Goal: Transaction & Acquisition: Complete application form

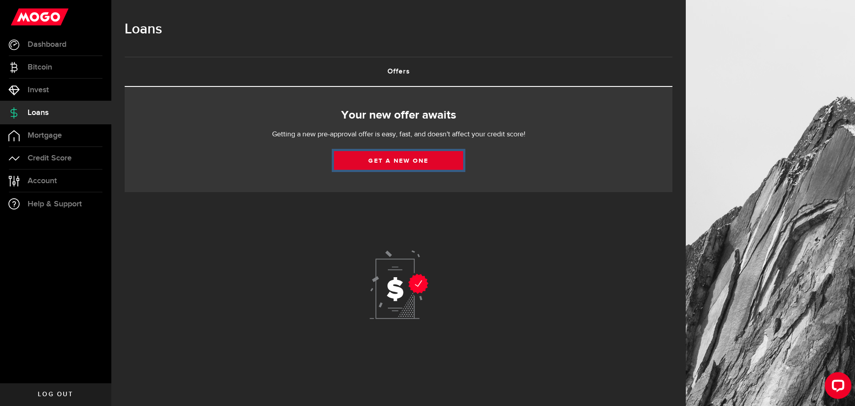
click at [423, 159] on link "Get a new one" at bounding box center [398, 160] width 129 height 19
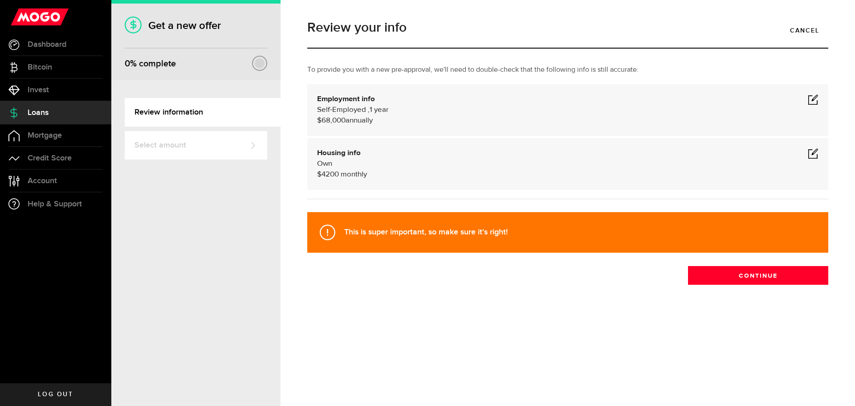
click at [811, 99] on span at bounding box center [813, 99] width 11 height 11
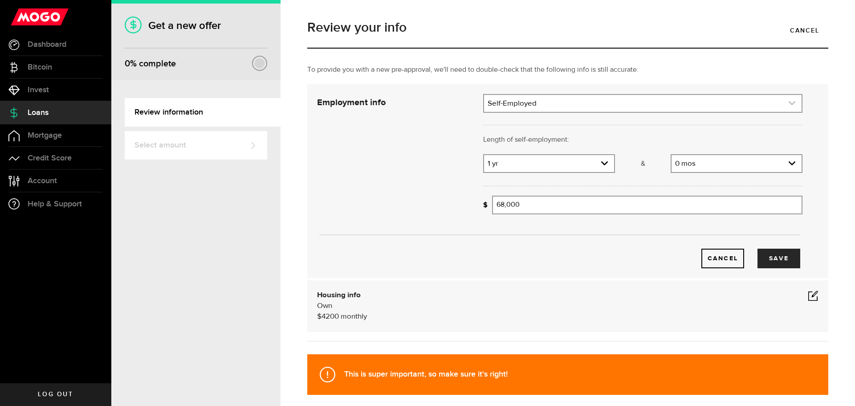
click at [609, 100] on link "expand select" at bounding box center [642, 103] width 317 height 17
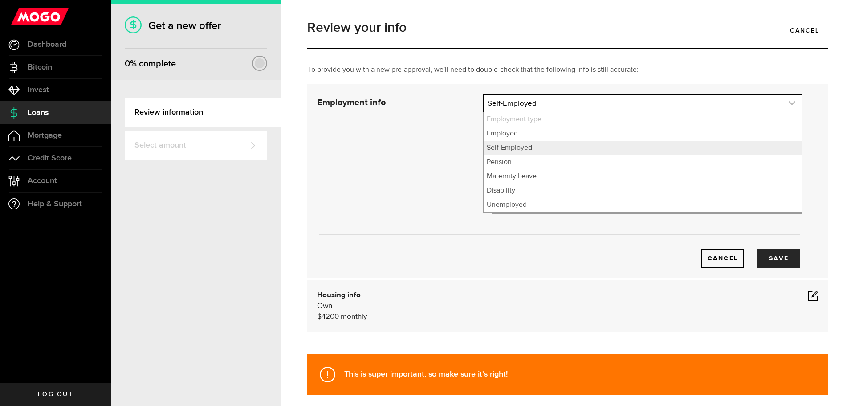
click at [609, 100] on link "expand select" at bounding box center [642, 103] width 317 height 17
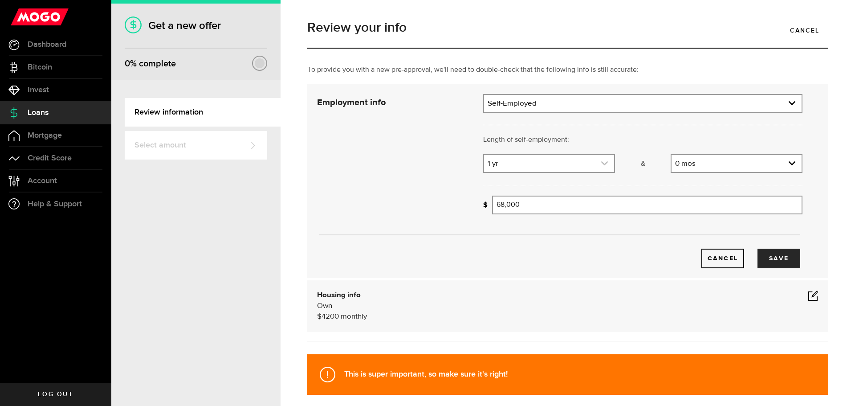
click at [596, 165] on link "expand select" at bounding box center [549, 163] width 130 height 17
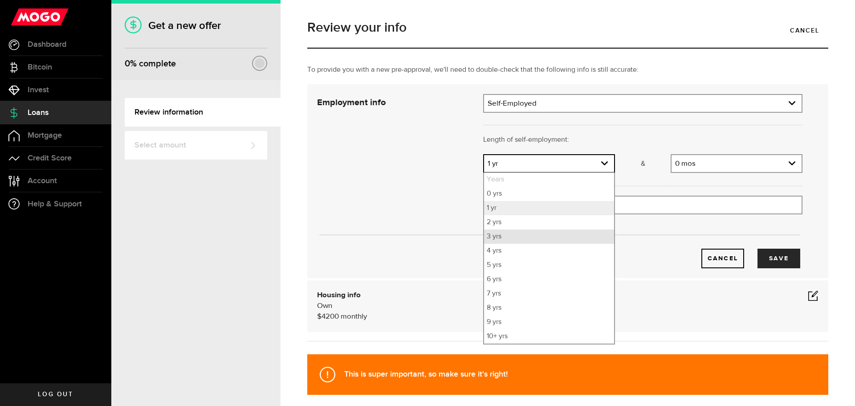
click at [560, 237] on li "3 yrs" at bounding box center [549, 236] width 130 height 14
select select "3"
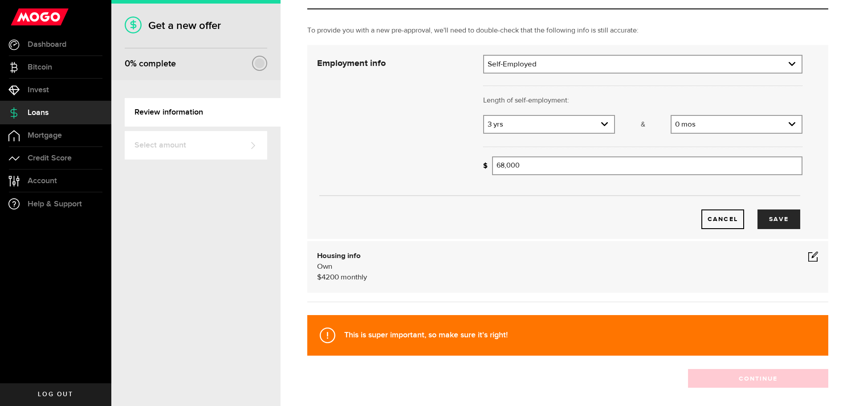
scroll to position [78, 0]
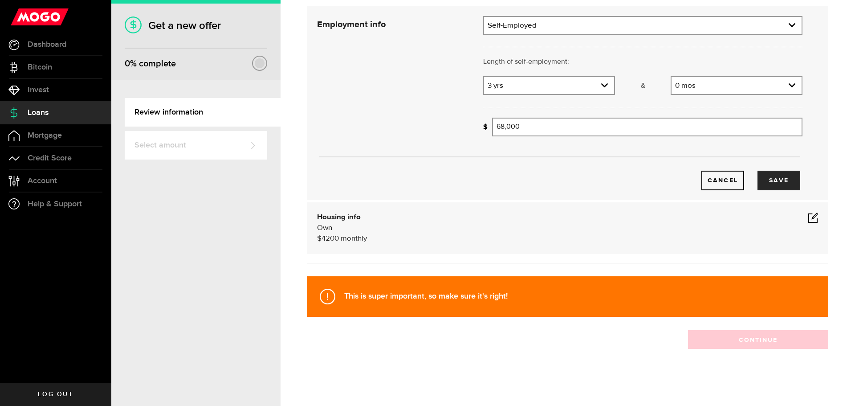
click at [808, 218] on span at bounding box center [813, 217] width 11 height 11
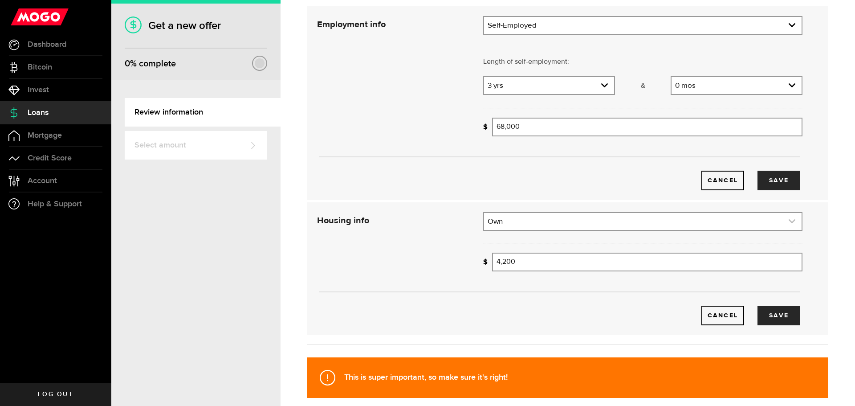
click at [530, 223] on link "expand select" at bounding box center [642, 221] width 317 height 17
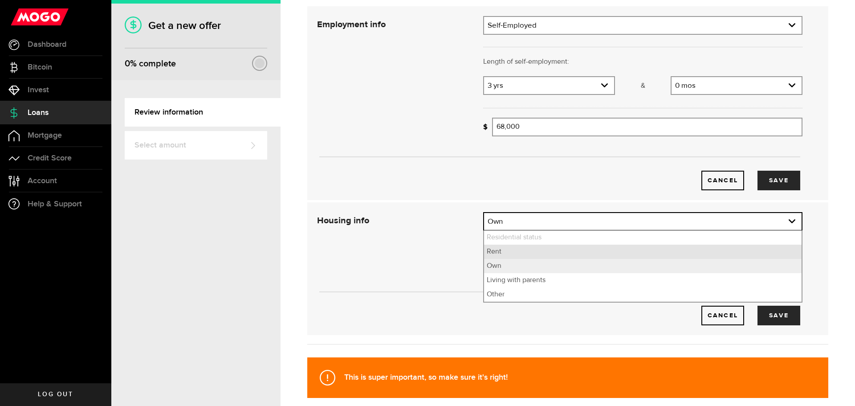
click at [522, 252] on li "Rent" at bounding box center [642, 251] width 317 height 14
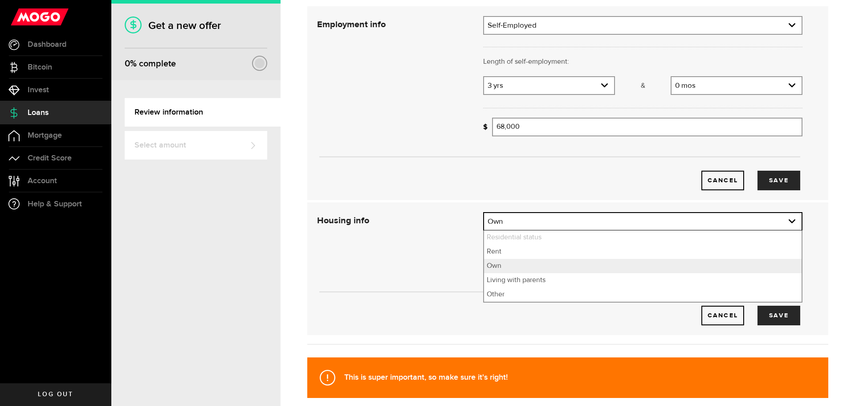
select select "Rent"
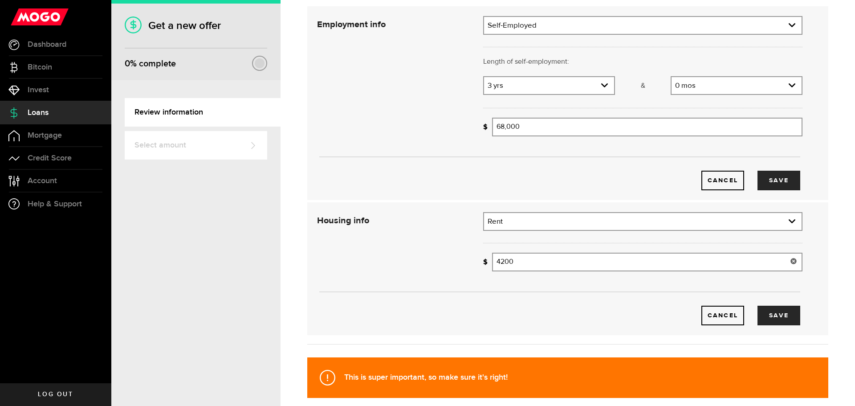
drag, startPoint x: 521, startPoint y: 263, endPoint x: 454, endPoint y: 264, distance: 67.2
click at [459, 264] on div "Housing info Residential status What's your residential status? Rent Residentia…" at bounding box center [559, 268] width 499 height 113
type input "2,750"
click at [762, 185] on button "Save" at bounding box center [778, 181] width 43 height 20
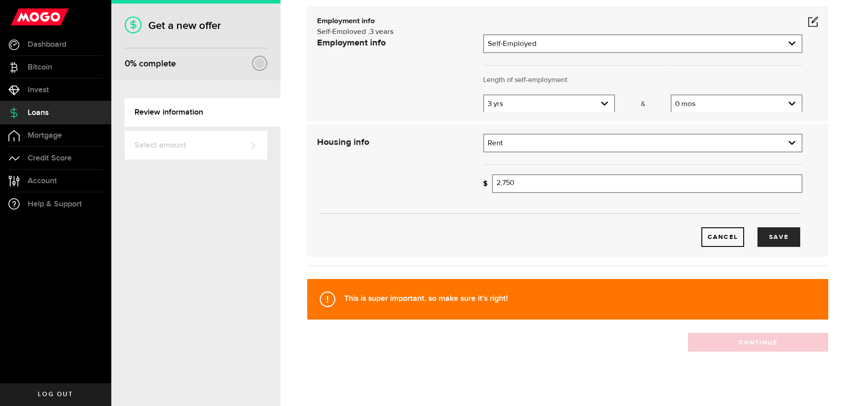
scroll to position [17, 0]
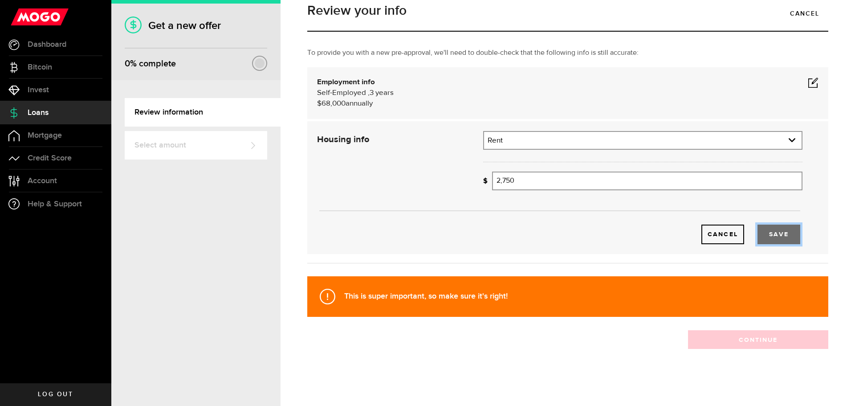
click at [765, 234] on button "Save" at bounding box center [778, 234] width 43 height 20
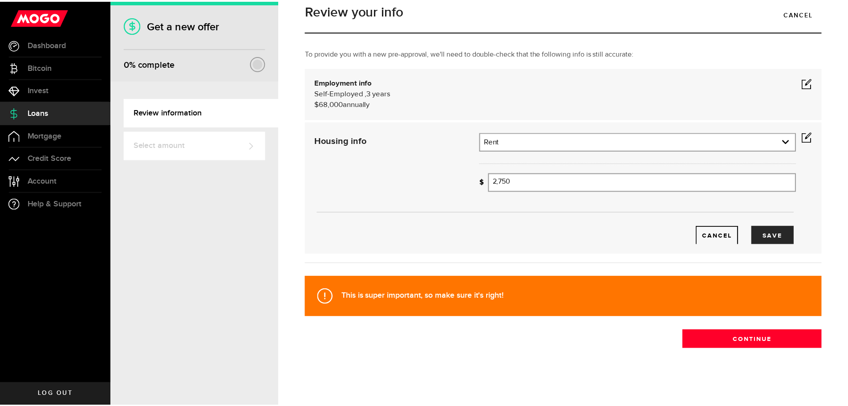
scroll to position [0, 0]
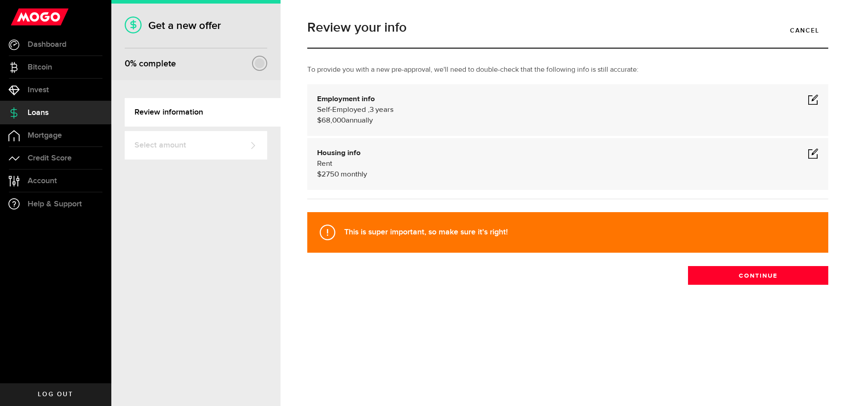
click at [816, 96] on span at bounding box center [813, 99] width 11 height 11
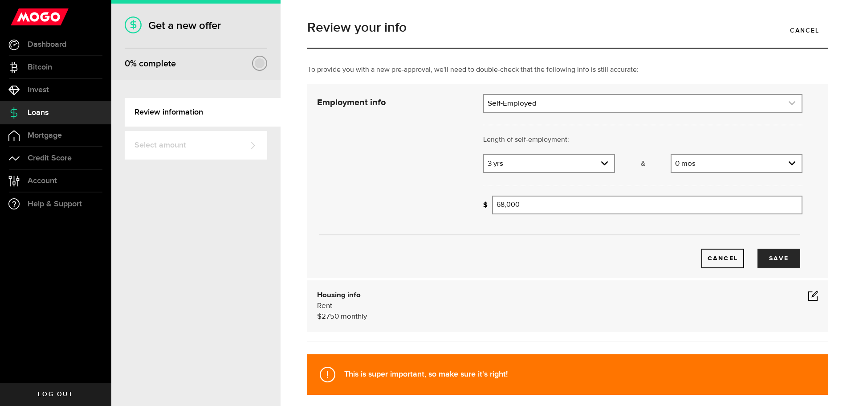
click at [597, 102] on link "expand select" at bounding box center [642, 103] width 317 height 17
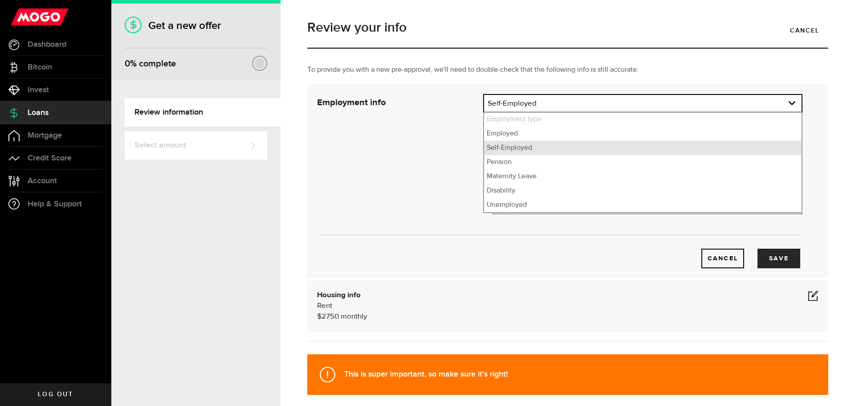
click at [581, 148] on li "Self-Employed" at bounding box center [642, 148] width 317 height 14
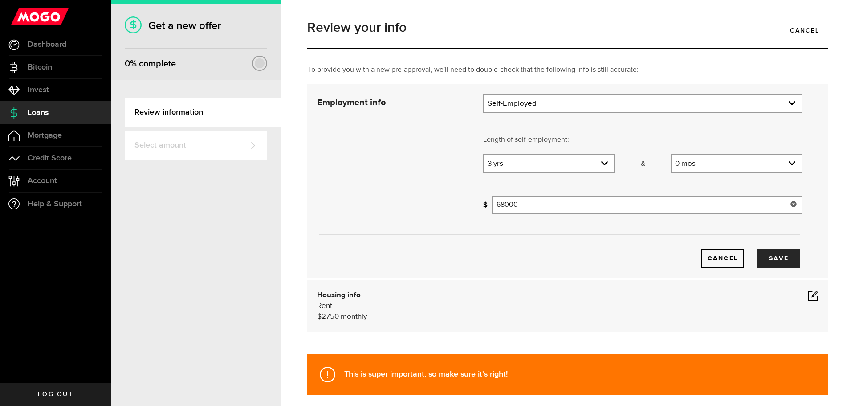
drag, startPoint x: 548, startPoint y: 208, endPoint x: 340, endPoint y: 165, distance: 212.8
click at [338, 167] on div "Employment info Employment type What's your employment situation like? [DEMOGRA…" at bounding box center [559, 181] width 499 height 174
type input "56,000"
click at [768, 258] on button "Save" at bounding box center [778, 258] width 43 height 20
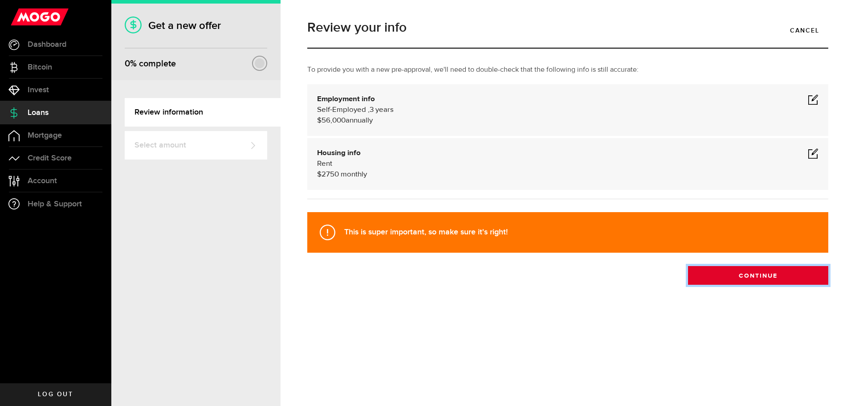
click at [741, 276] on button "Continue" at bounding box center [758, 275] width 140 height 19
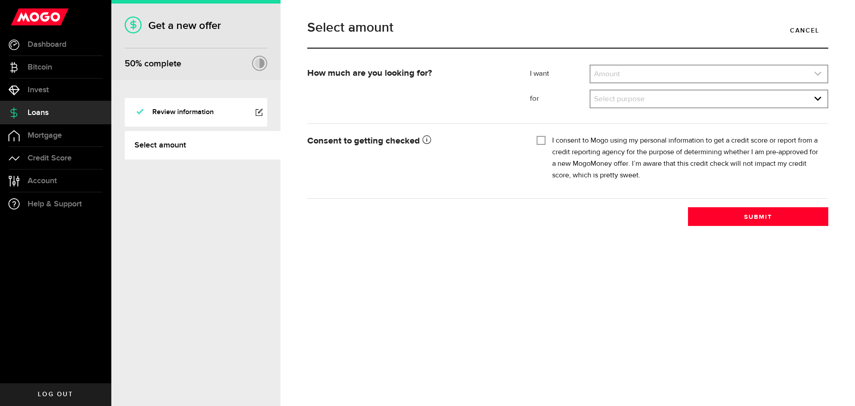
click at [641, 73] on link "expand select" at bounding box center [708, 73] width 237 height 17
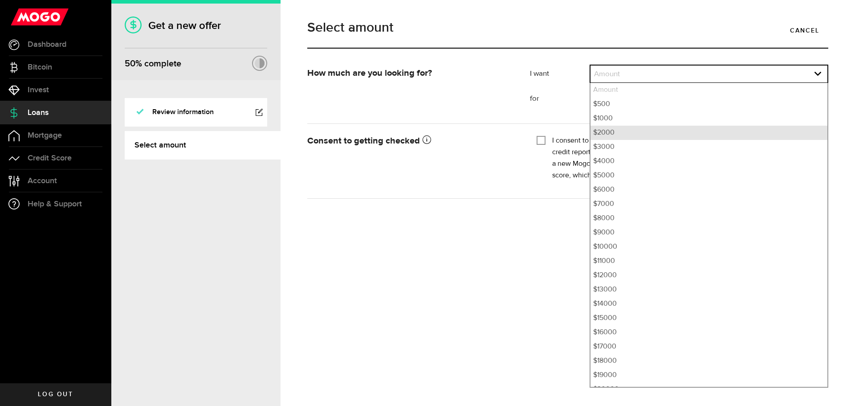
click at [613, 132] on li "$2000" at bounding box center [708, 133] width 237 height 14
select select "2000"
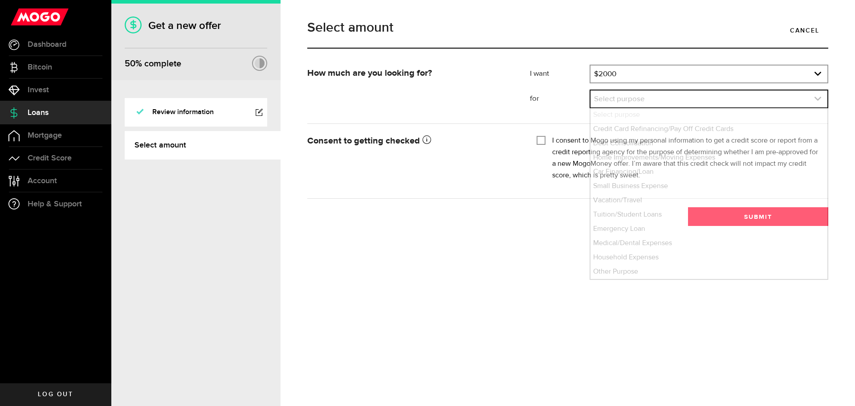
click at [626, 100] on link "expand select" at bounding box center [708, 98] width 237 height 17
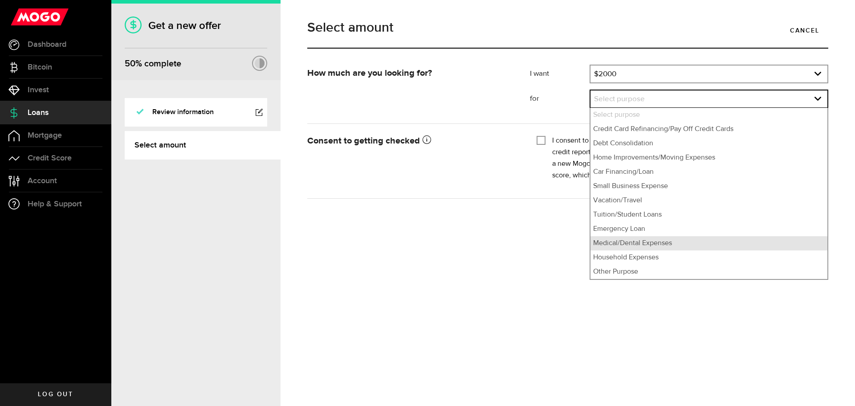
click at [618, 244] on li "Medical/Dental Expenses" at bounding box center [708, 243] width 237 height 14
select select "Medical/Dental Expenses"
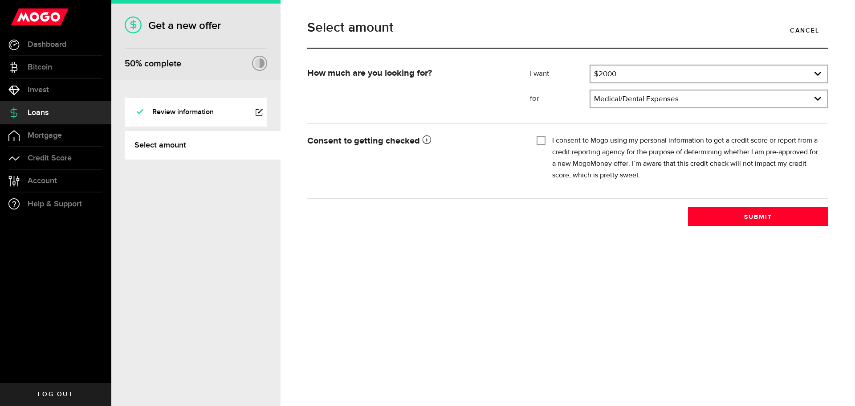
click at [546, 138] on div "I consent to Mogo using my personal information to get a credit score or report…" at bounding box center [679, 158] width 285 height 46
click at [541, 140] on input "I consent to Mogo using my personal information to get a credit score or report…" at bounding box center [541, 139] width 9 height 9
checkbox input "true"
click at [712, 214] on button "Submit" at bounding box center [758, 216] width 140 height 19
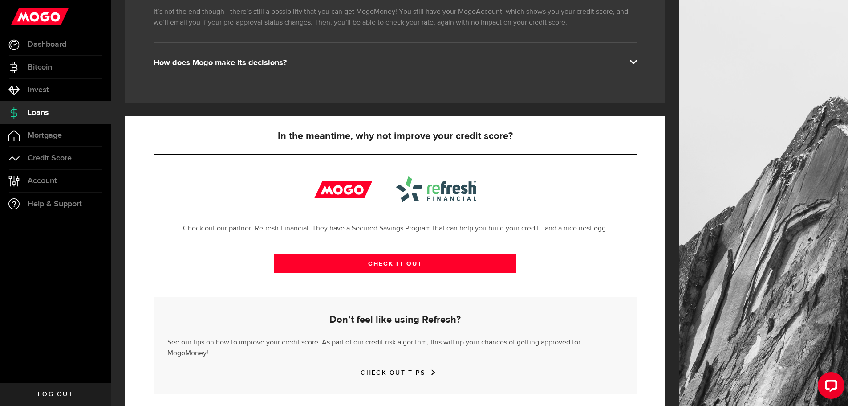
scroll to position [195, 0]
